Goal: Find specific page/section: Find specific page/section

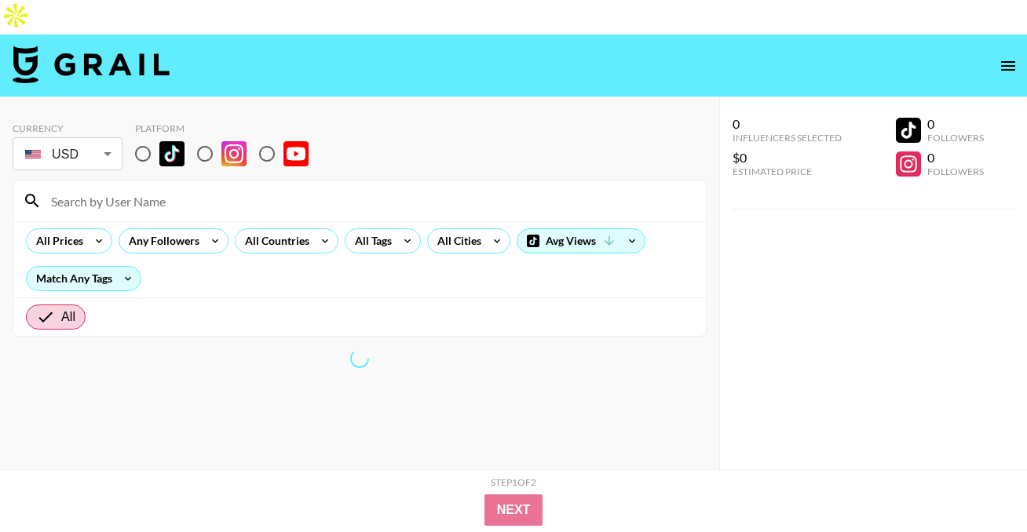
click at [141, 137] on input "radio" at bounding box center [142, 153] width 33 height 33
radio input "true"
click at [138, 188] on input at bounding box center [369, 200] width 655 height 25
paste input "linet.[PERSON_NAME]"
click at [53, 188] on input "linet.[PERSON_NAME]" at bounding box center [369, 200] width 655 height 25
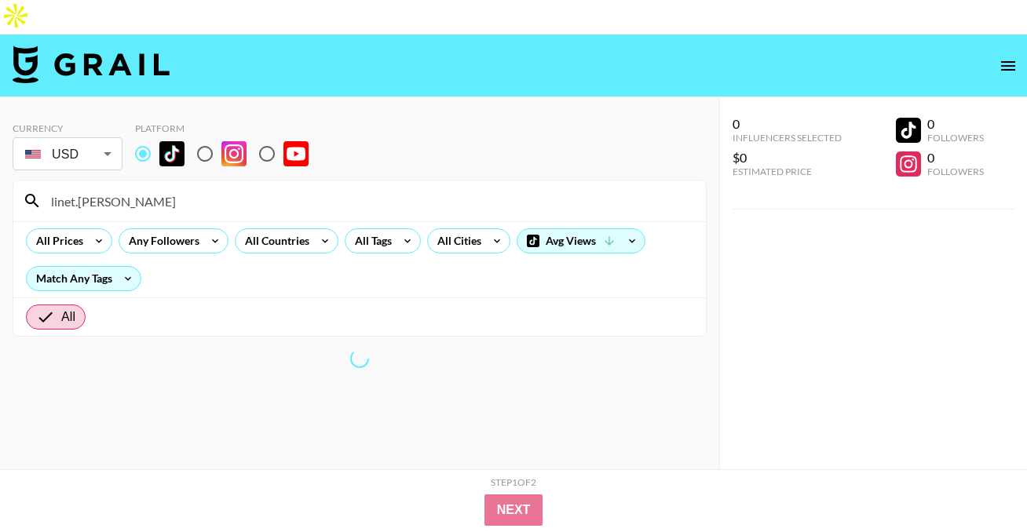
type input "linet.[PERSON_NAME]"
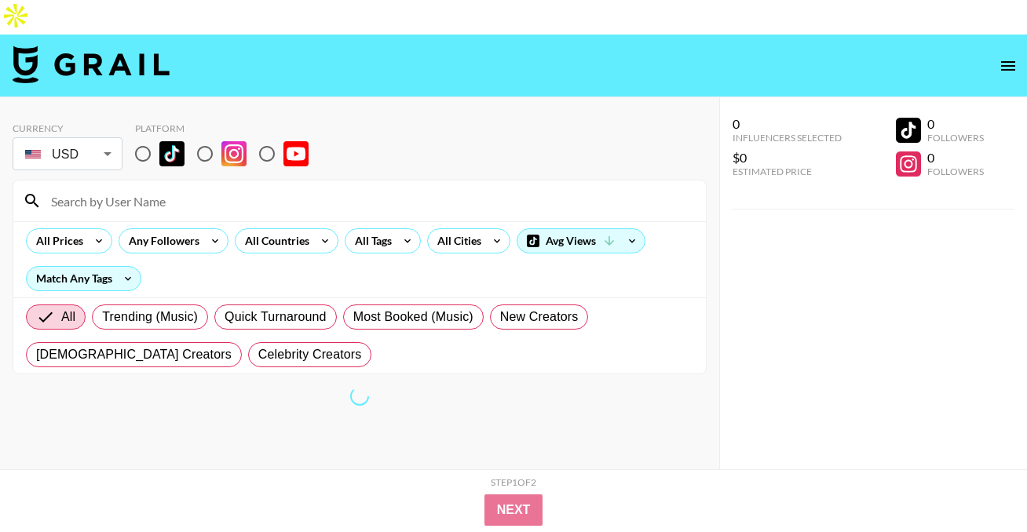
click at [144, 137] on input "radio" at bounding box center [142, 153] width 33 height 33
radio input "true"
click at [124, 188] on input at bounding box center [369, 200] width 655 height 25
paste input "[PERSON_NAME]"
click at [55, 188] on input "[PERSON_NAME]" at bounding box center [369, 200] width 655 height 25
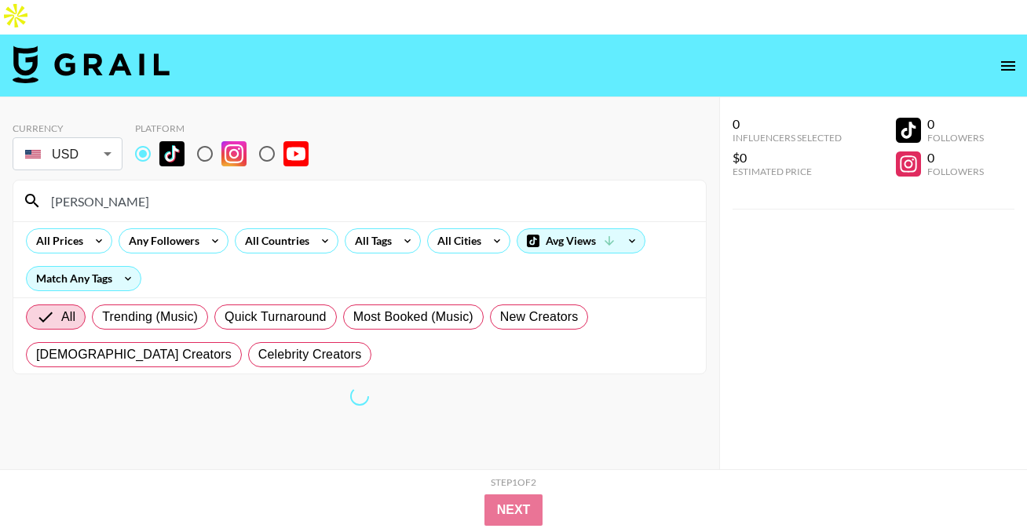
type input "[PERSON_NAME]"
